Goal: Information Seeking & Learning: Find specific fact

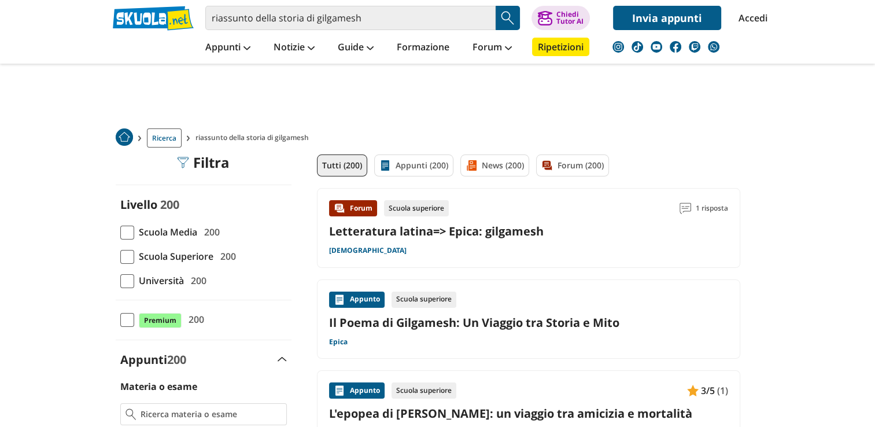
click at [399, 4] on div "riassunto della storia di gilgamesh Trova un tutor esperto su questo argomento …" at bounding box center [437, 15] width 667 height 30
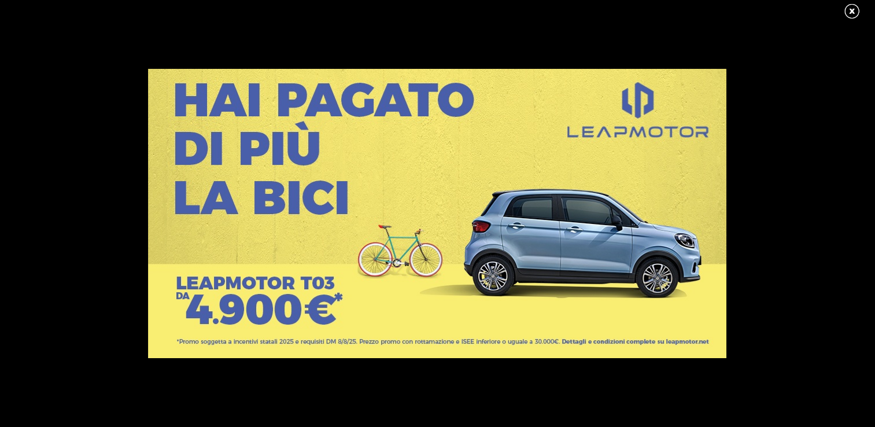
click at [849, 10] on link at bounding box center [857, 11] width 29 height 17
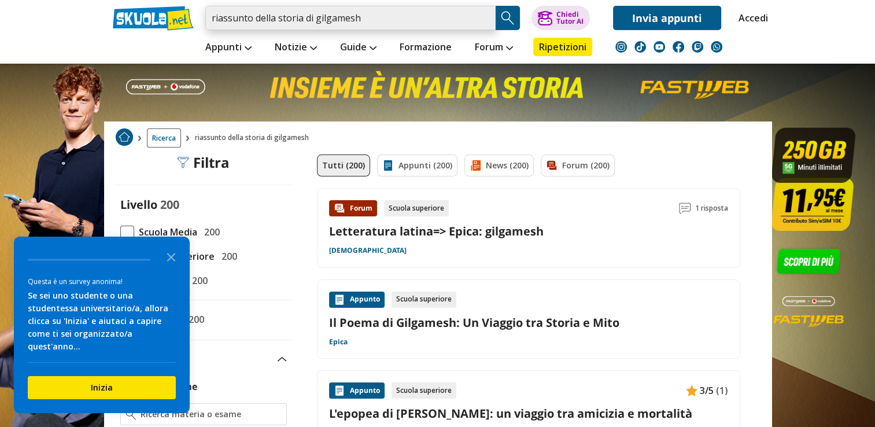
click at [463, 20] on input "riassunto della storia di gilgamesh" at bounding box center [350, 18] width 290 height 24
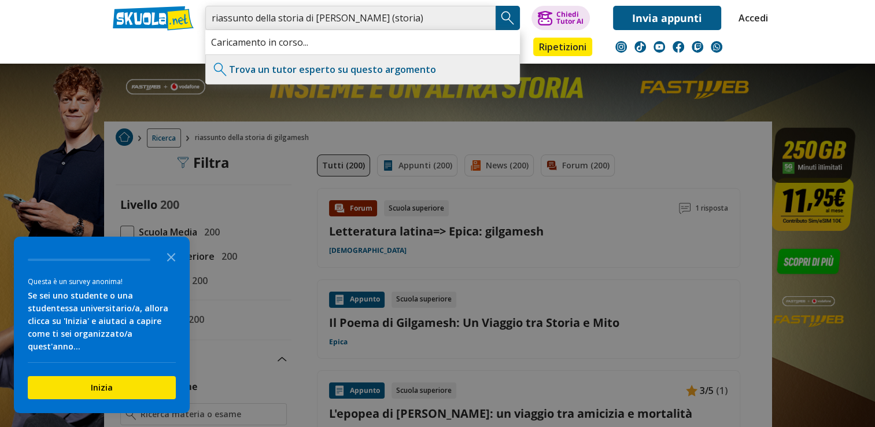
type input "riassunto della storia di gilgamesh (storia)"
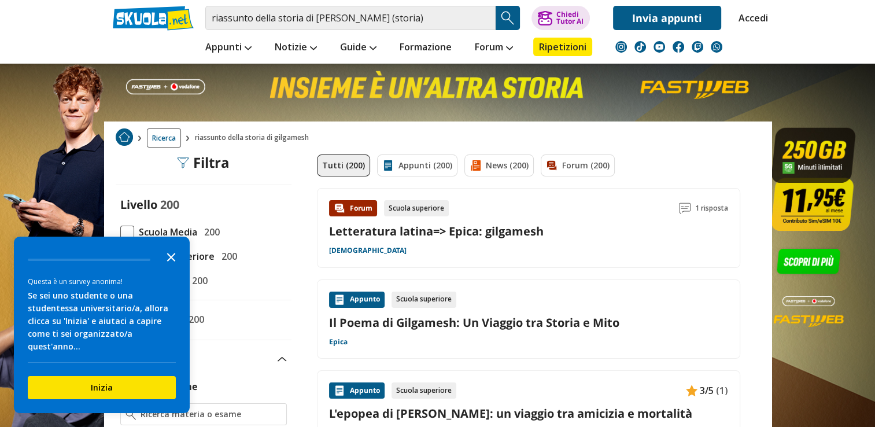
click at [171, 263] on icon "Close the survey" at bounding box center [171, 256] width 23 height 23
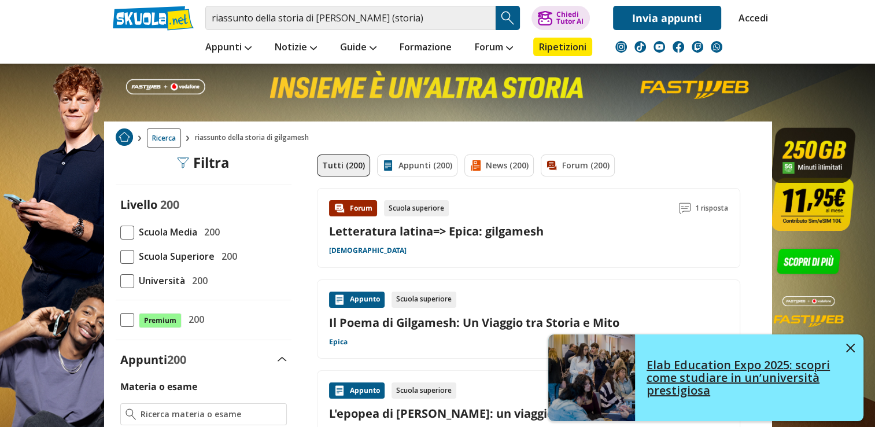
click at [848, 341] on link "Elab Education Expo 2025: scopri come studiare in un’università prestigiosa" at bounding box center [705, 377] width 315 height 87
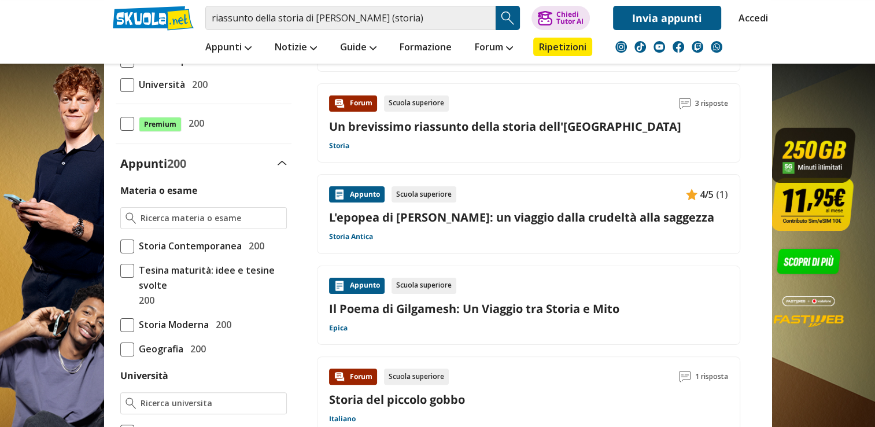
scroll to position [201, 0]
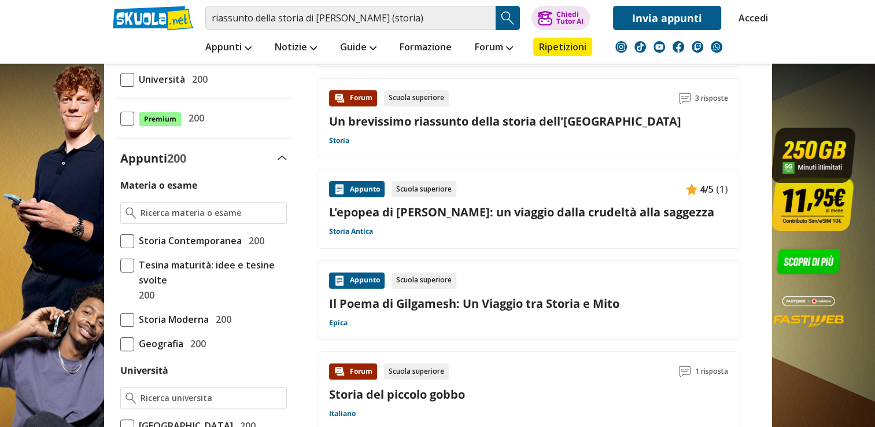
click at [667, 212] on link "L'epopea di [PERSON_NAME]: un viaggio dalla crudeltà alla saggezza" at bounding box center [528, 212] width 399 height 16
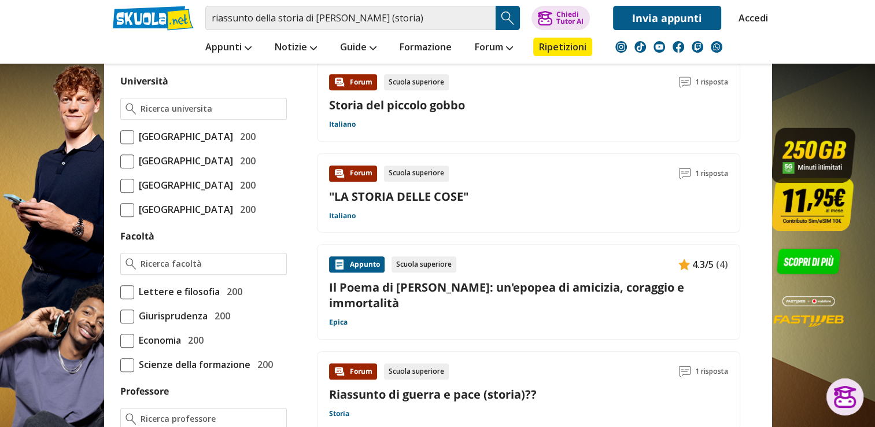
scroll to position [489, 0]
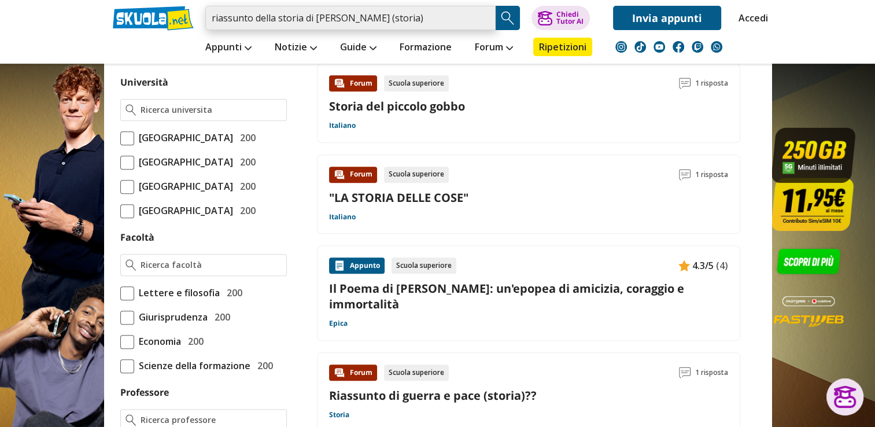
click at [399, 19] on input "riassunto della storia di gilgamesh (storia)" at bounding box center [350, 18] width 290 height 24
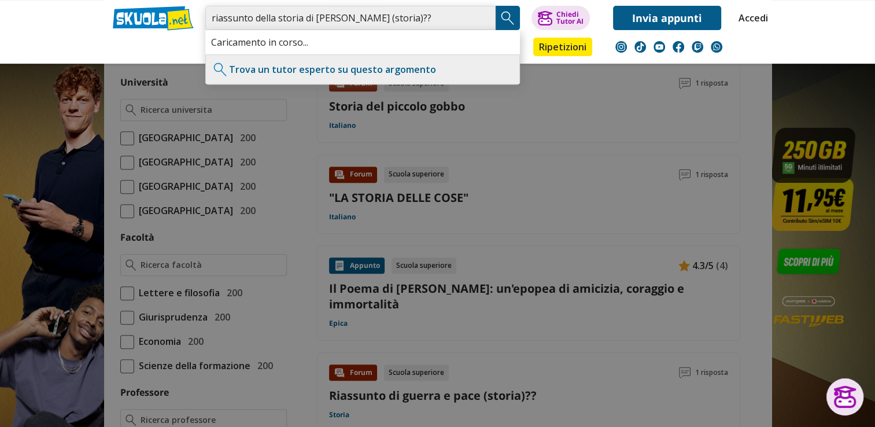
type input "riassunto della storia di [PERSON_NAME] (storia)??"
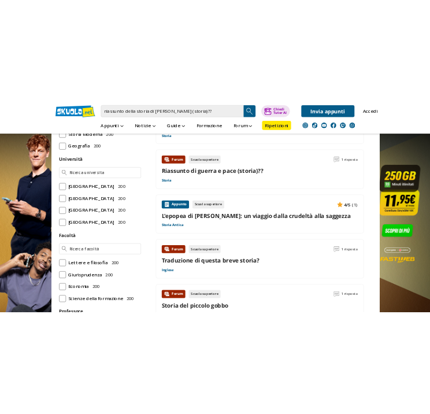
scroll to position [456, 0]
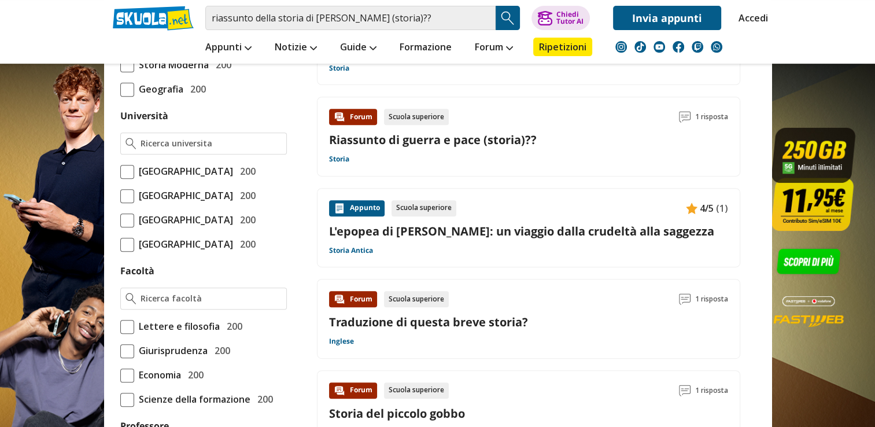
click at [372, 201] on div "Appunto" at bounding box center [357, 208] width 56 height 16
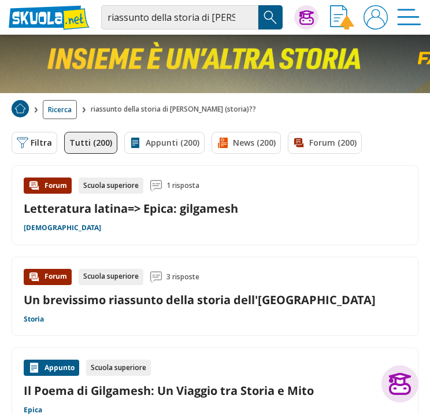
scroll to position [0, 0]
